Goal: Obtain resource: Download file/media

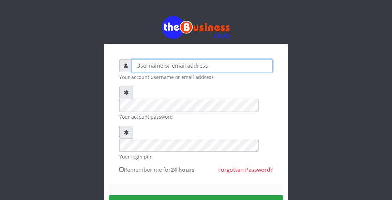
click at [146, 66] on input "text" at bounding box center [202, 65] width 141 height 13
type input "Atipeter"
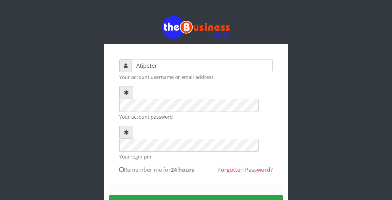
click at [121, 168] on input "Remember me for 24 hours" at bounding box center [121, 170] width 4 height 4
checkbox input "true"
click at [156, 195] on button "Sign in" at bounding box center [196, 203] width 174 height 17
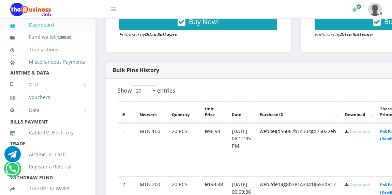
scroll to position [321, 0]
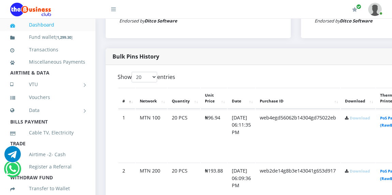
click at [367, 120] on link "Download" at bounding box center [359, 117] width 20 height 5
